Goal: Information Seeking & Learning: Learn about a topic

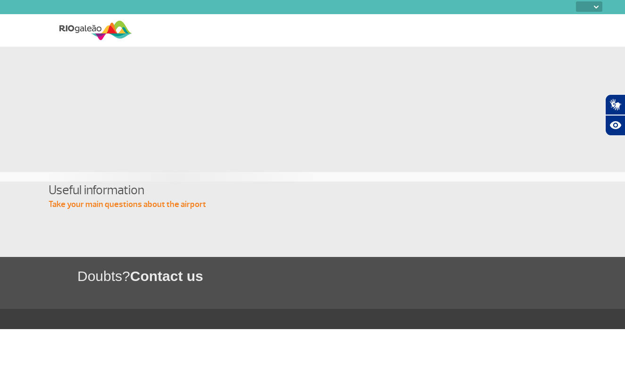
select select
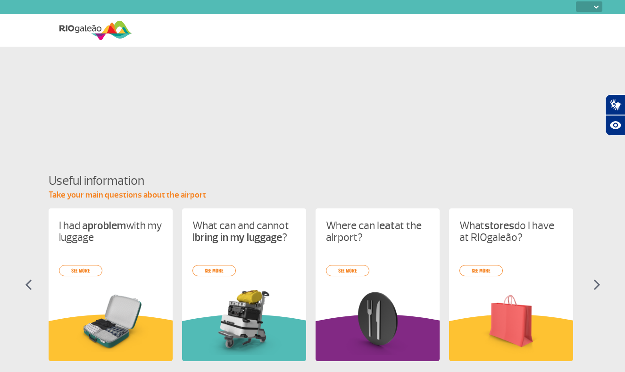
select select
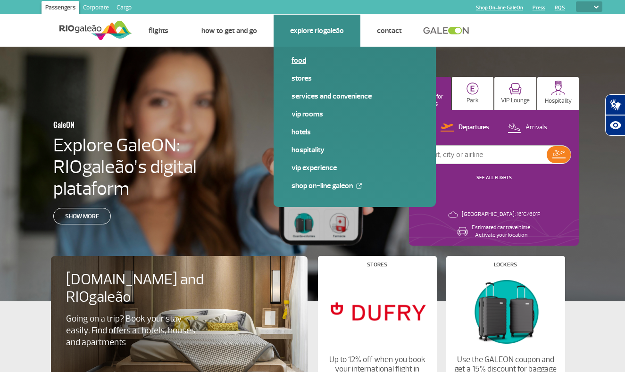
click at [298, 68] on span "Food" at bounding box center [355, 64] width 126 height 18
click at [299, 61] on link "Food" at bounding box center [355, 60] width 126 height 10
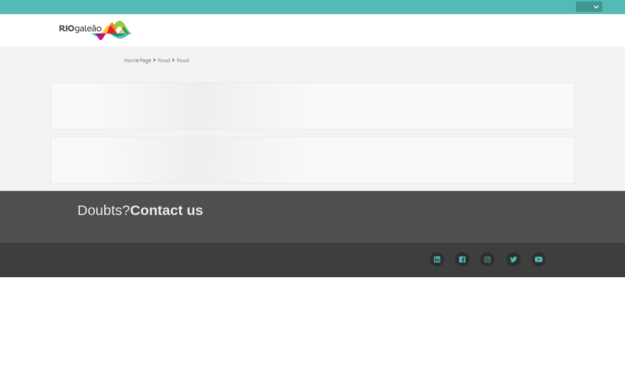
select select
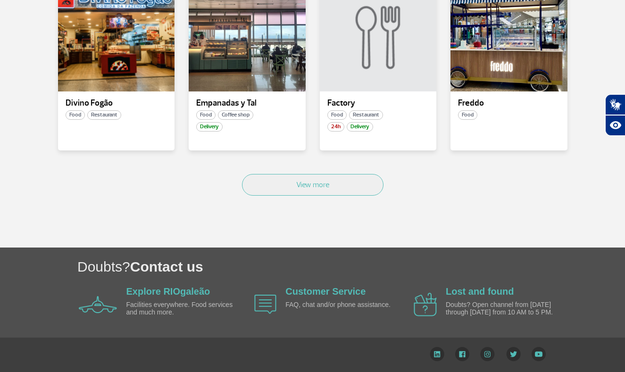
scroll to position [598, 0]
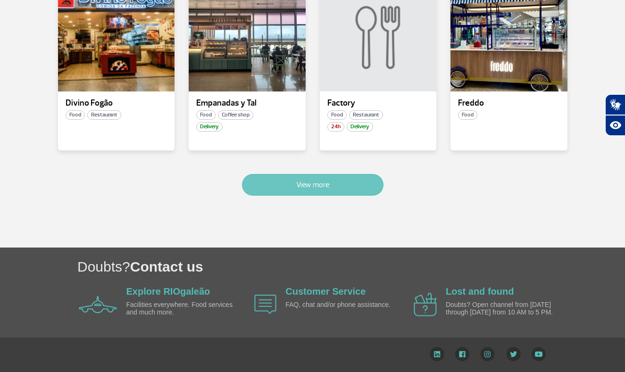
click at [314, 184] on button "View more" at bounding box center [313, 185] width 142 height 22
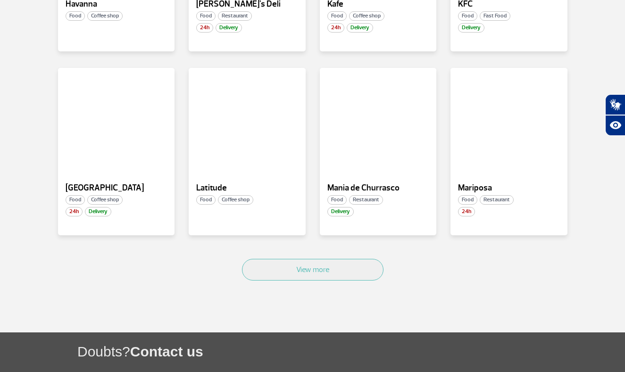
scroll to position [1076, 0]
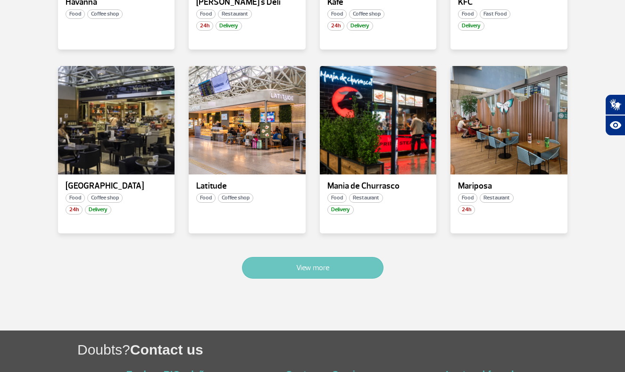
click at [317, 262] on button "View more" at bounding box center [313, 268] width 142 height 22
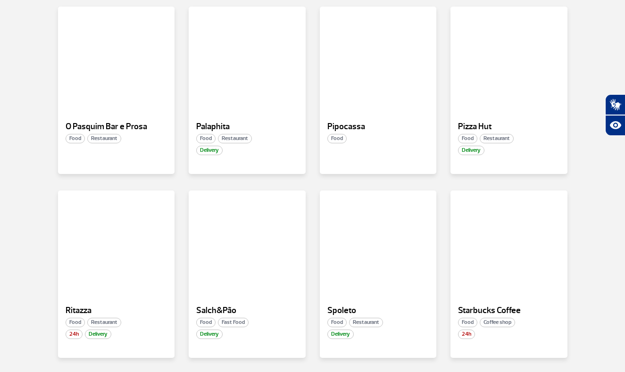
scroll to position [1504, 0]
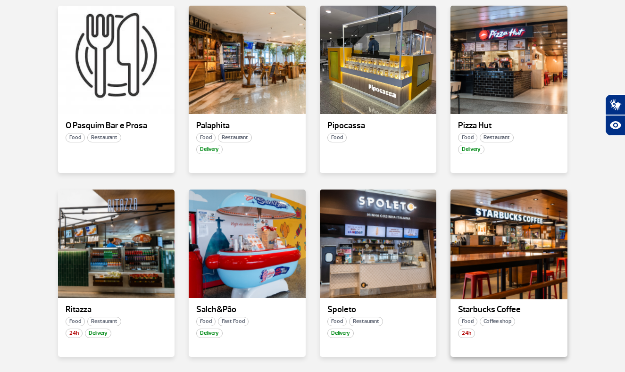
click at [496, 273] on div at bounding box center [509, 244] width 119 height 111
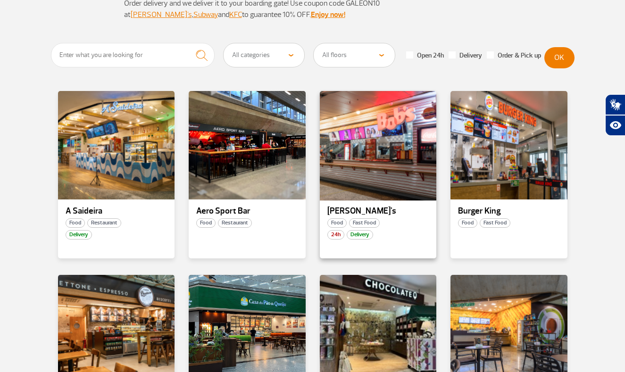
scroll to position [117, 0]
